Goal: Task Accomplishment & Management: Complete application form

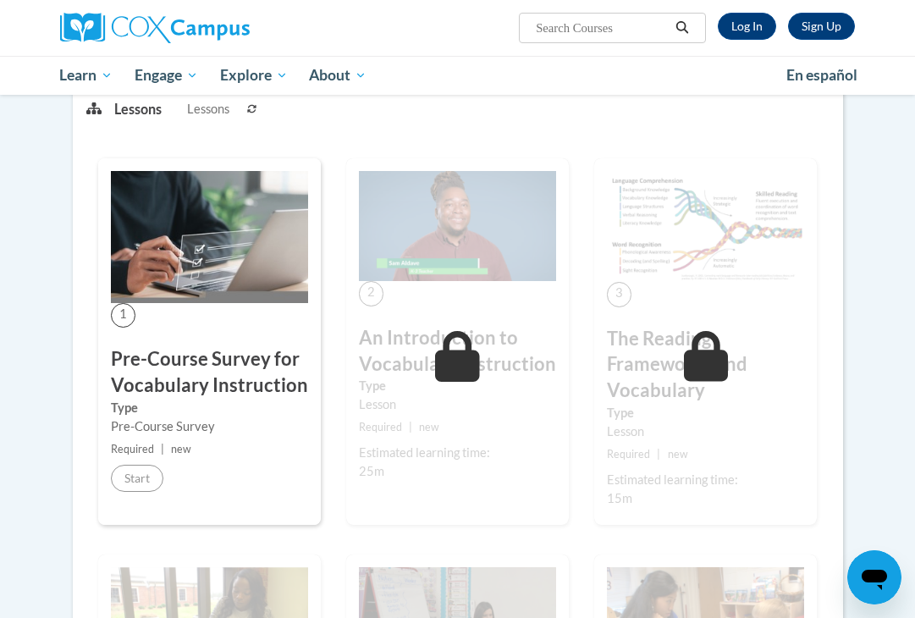
scroll to position [254, 0]
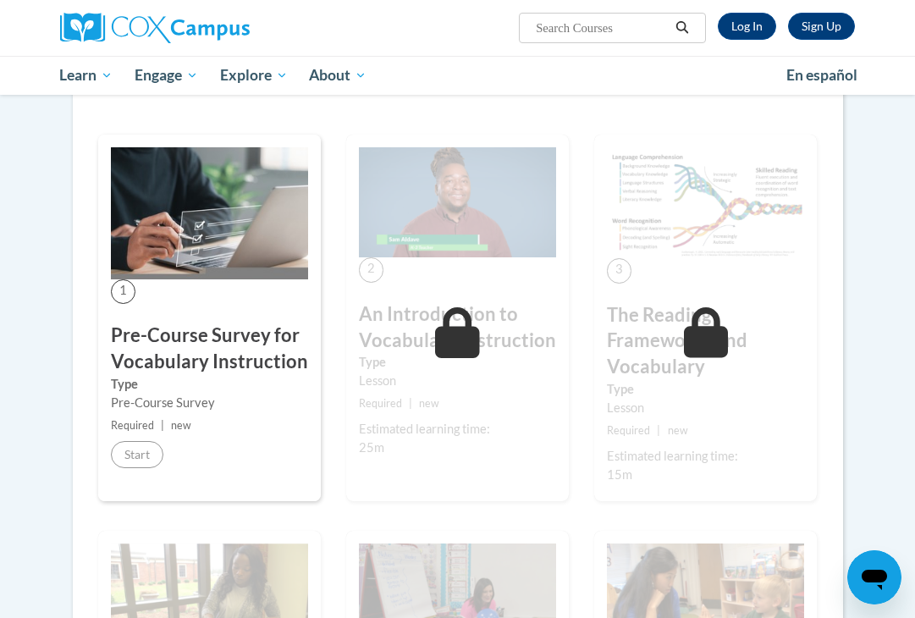
click at [217, 340] on h3 "Pre-Course Survey for Vocabulary Instruction" at bounding box center [209, 348] width 197 height 52
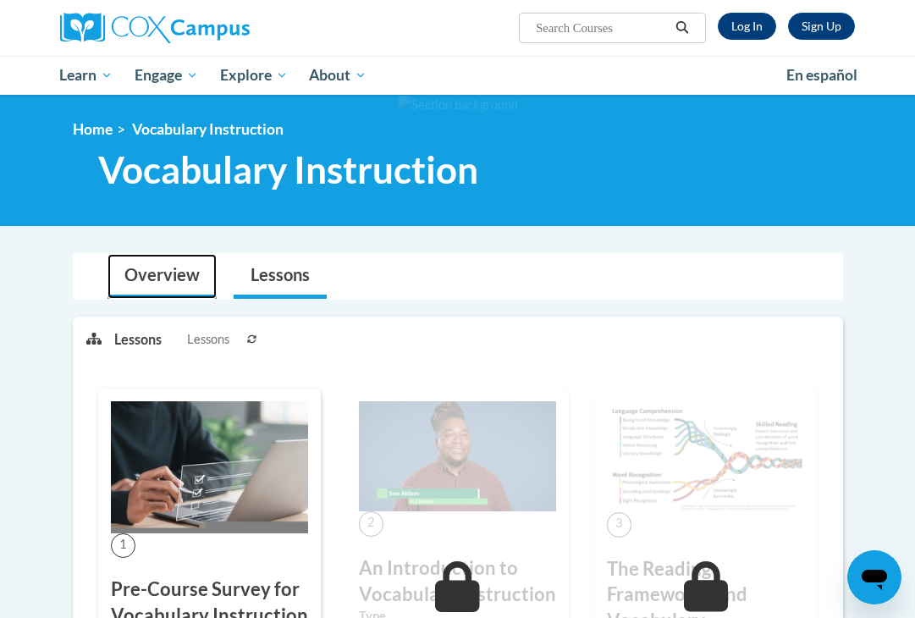
click at [167, 288] on link "Overview" at bounding box center [161, 276] width 109 height 45
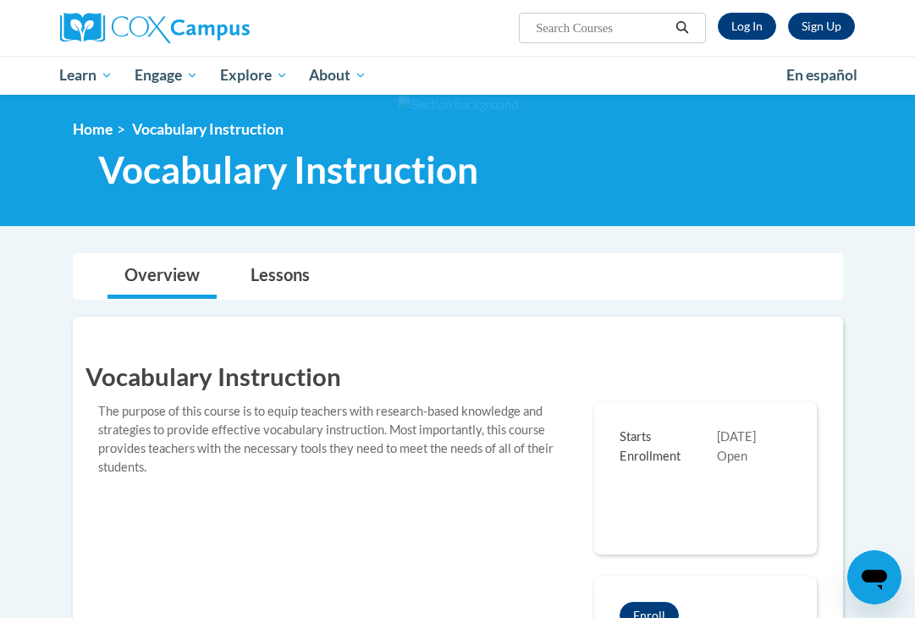
click at [761, 12] on div "Sign Up Log In Search Search..." at bounding box center [594, 21] width 547 height 43
click at [757, 19] on link "Log In" at bounding box center [746, 26] width 58 height 27
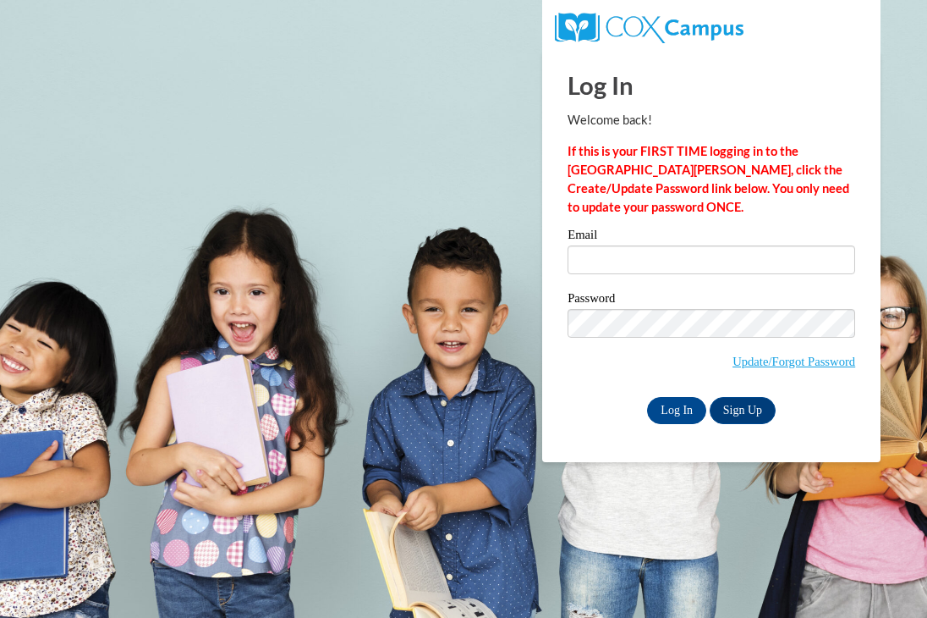
click at [691, 244] on label "Email" at bounding box center [712, 236] width 288 height 17
click at [691, 245] on input "Email" at bounding box center [712, 259] width 288 height 29
click at [693, 258] on input "Email" at bounding box center [712, 259] width 288 height 29
type input "irobertson@lomira.k12.wi.us"
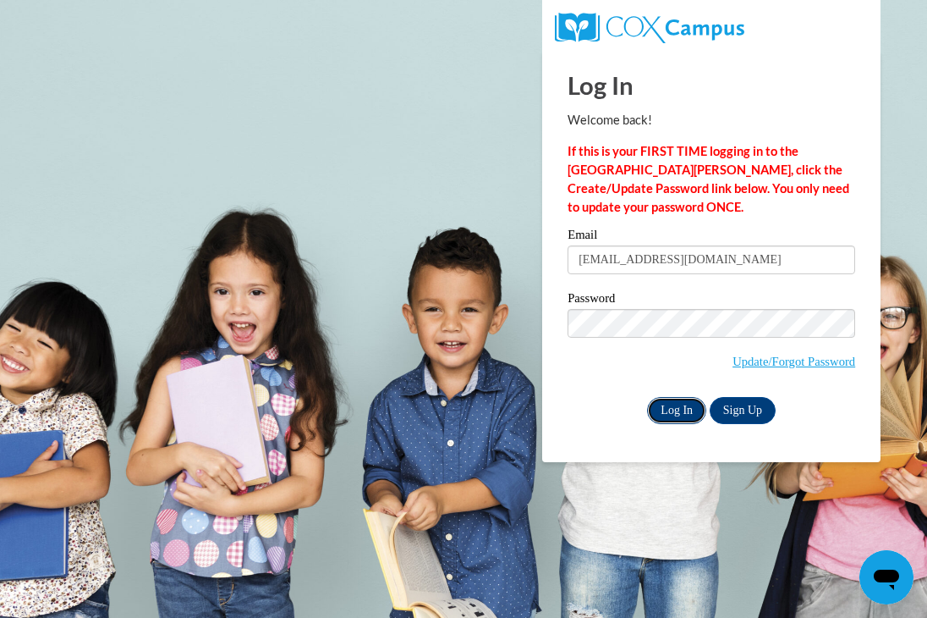
click at [656, 398] on input "Log In" at bounding box center [676, 410] width 59 height 27
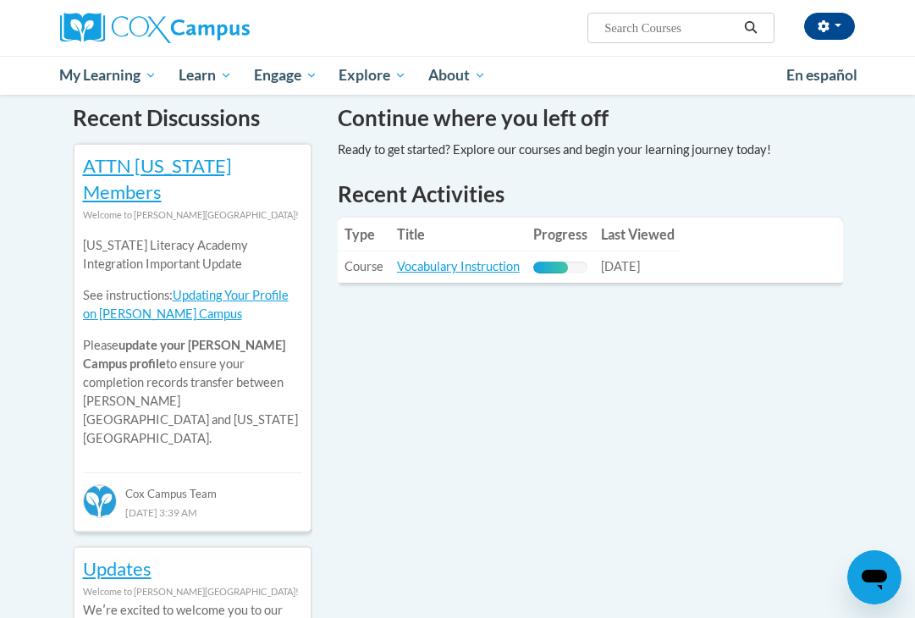
scroll to position [508, 0]
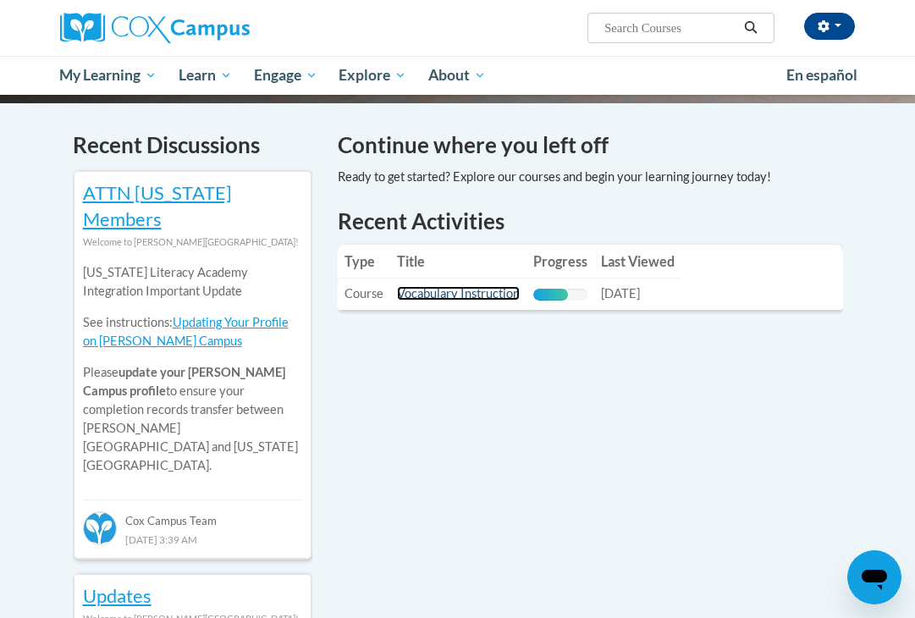
click at [489, 286] on link "Vocabulary Instruction" at bounding box center [458, 293] width 123 height 14
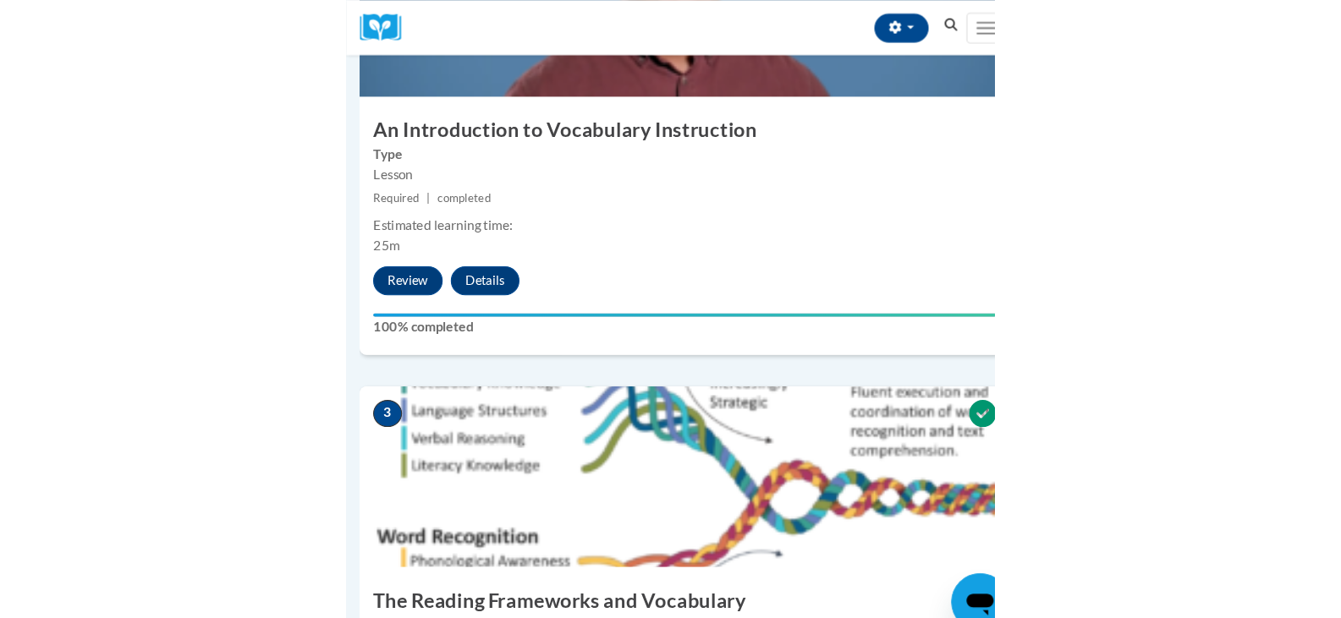
scroll to position [931, 0]
